Goal: Information Seeking & Learning: Find specific fact

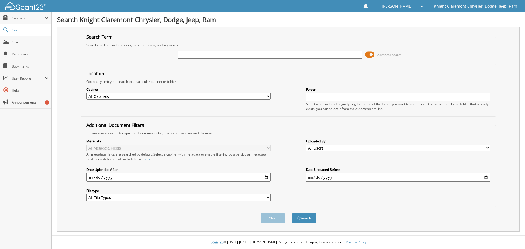
click at [238, 53] on input "text" at bounding box center [270, 55] width 184 height 8
type input "FA3438"
click at [292, 213] on button "Search" at bounding box center [304, 218] width 25 height 10
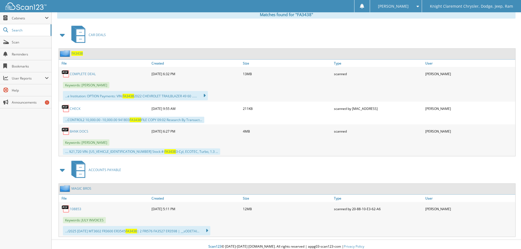
scroll to position [234, 0]
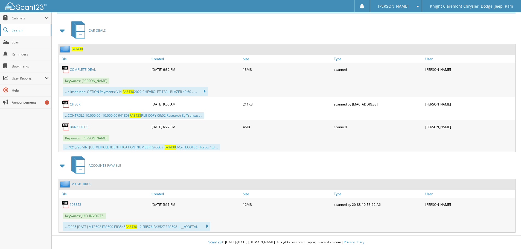
click at [34, 28] on span "Search" at bounding box center [30, 30] width 36 height 5
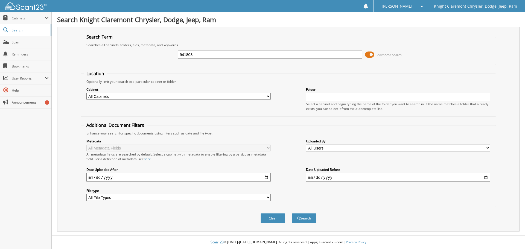
type input "941803"
click at [292, 213] on button "Search" at bounding box center [304, 218] width 25 height 10
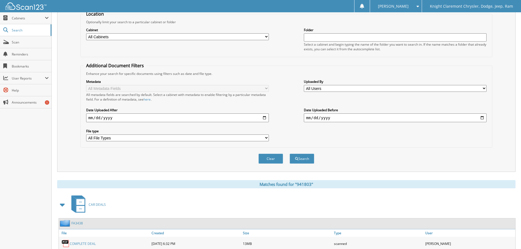
scroll to position [160, 0]
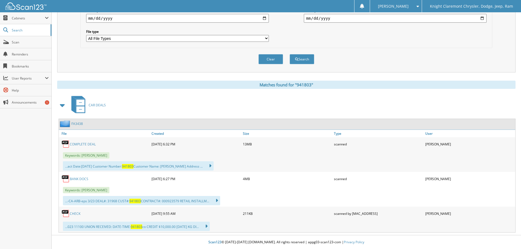
click at [77, 212] on link "CHECK" at bounding box center [75, 214] width 11 height 5
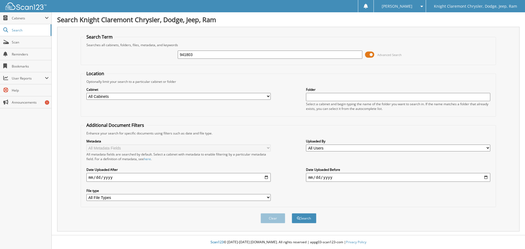
drag, startPoint x: 203, startPoint y: 55, endPoint x: 155, endPoint y: 55, distance: 47.9
click at [164, 55] on div "941803 Advanced Search" at bounding box center [289, 54] width 410 height 15
type input "31968"
click at [292, 213] on button "Search" at bounding box center [304, 218] width 25 height 10
